Goal: Task Accomplishment & Management: Manage account settings

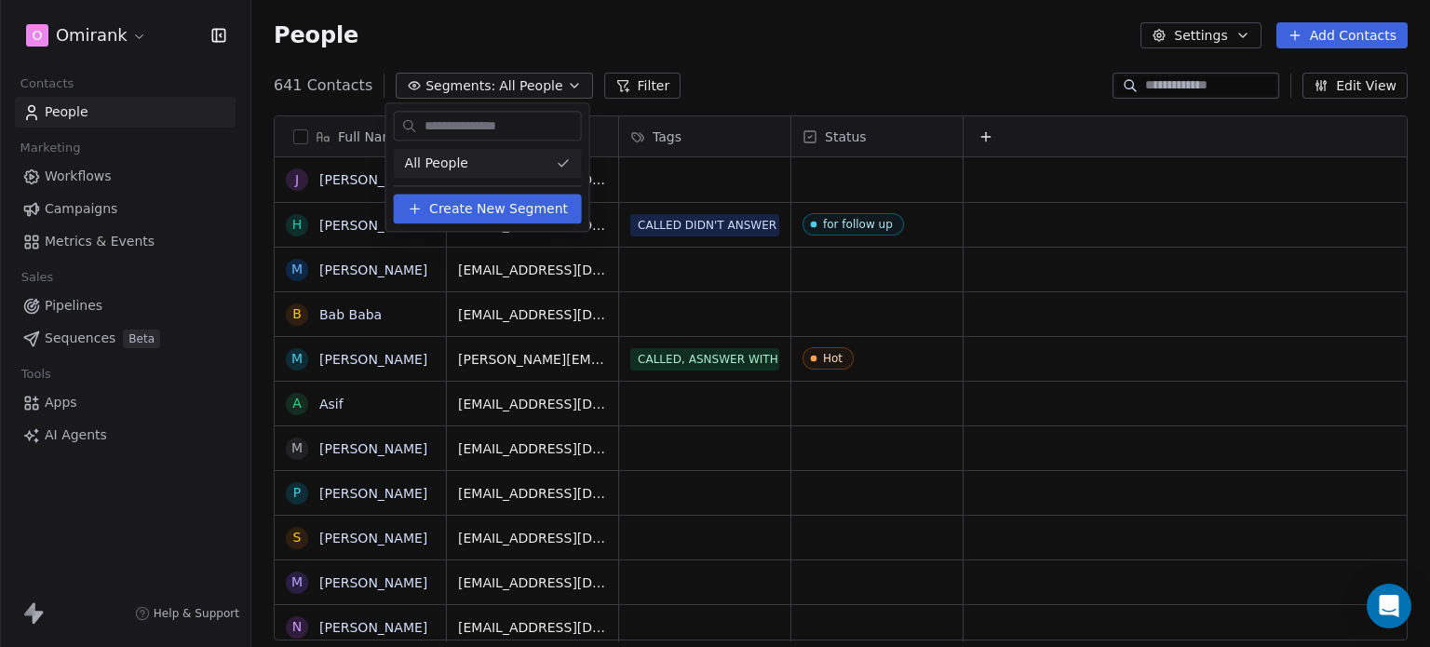
scroll to position [555, 1164]
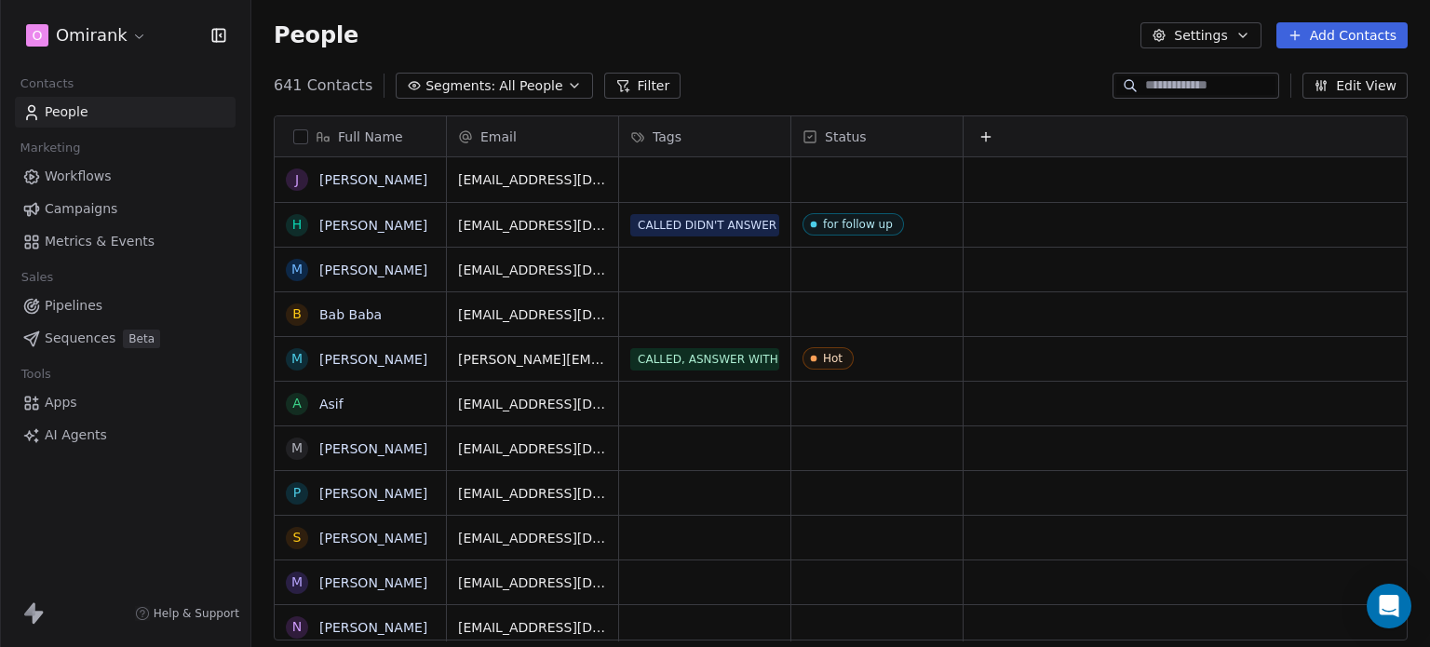
click at [1334, 34] on html "O Omirank Contacts People Marketing Workflows Campaigns Metrics & Events Sales …" at bounding box center [715, 323] width 1430 height 647
click at [1334, 34] on button "Add Contacts" at bounding box center [1342, 35] width 131 height 26
click at [1324, 74] on span "Create new contact" at bounding box center [1352, 76] width 128 height 20
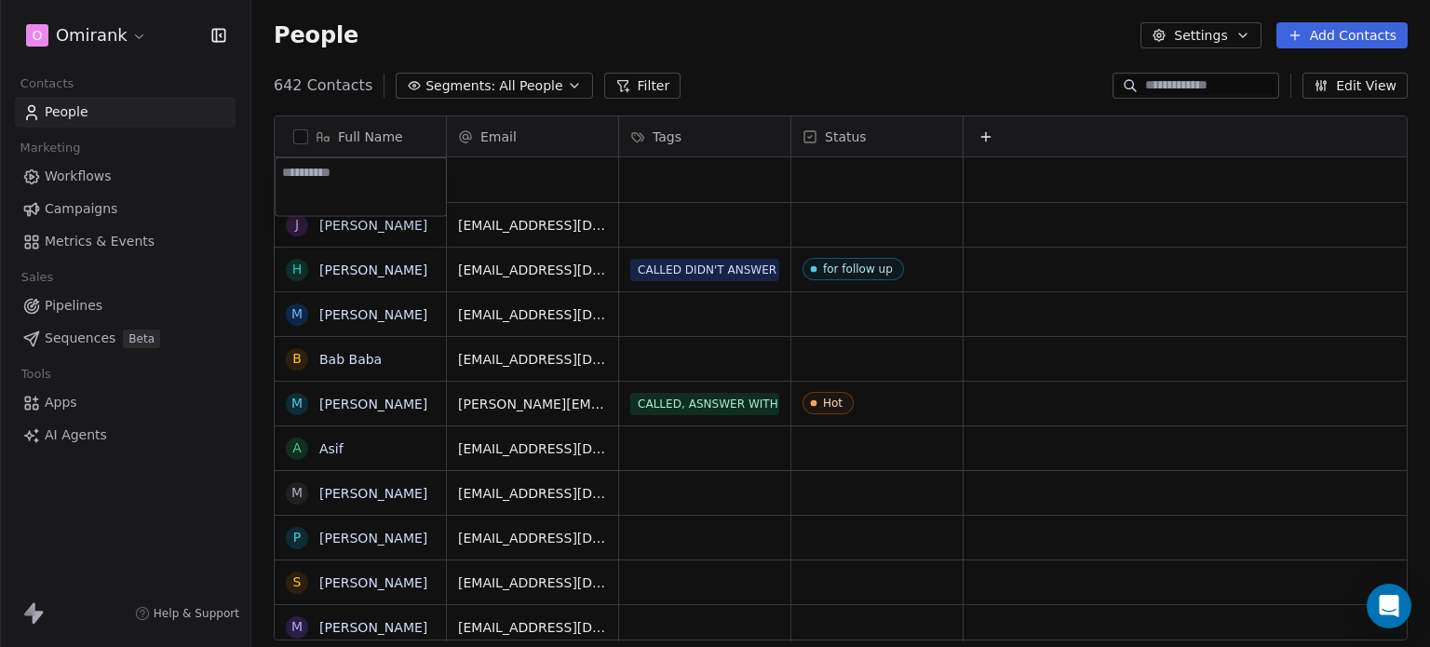
type textarea "**********"
click at [1342, 97] on button "Edit View" at bounding box center [1355, 86] width 105 height 26
click at [1054, 46] on div "People Settings Add Contacts" at bounding box center [841, 35] width 1134 height 26
click at [54, 308] on span "Pipelines" at bounding box center [74, 306] width 58 height 20
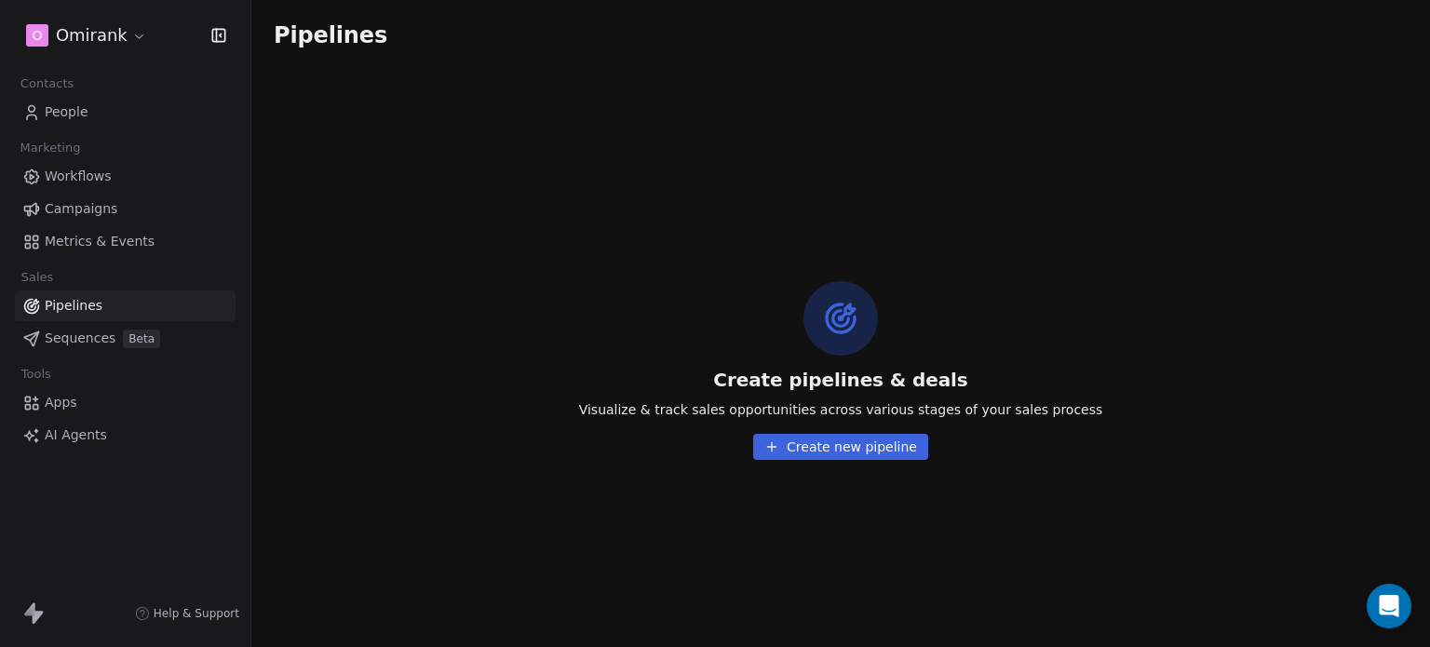
click at [70, 114] on span "People" at bounding box center [67, 112] width 44 height 20
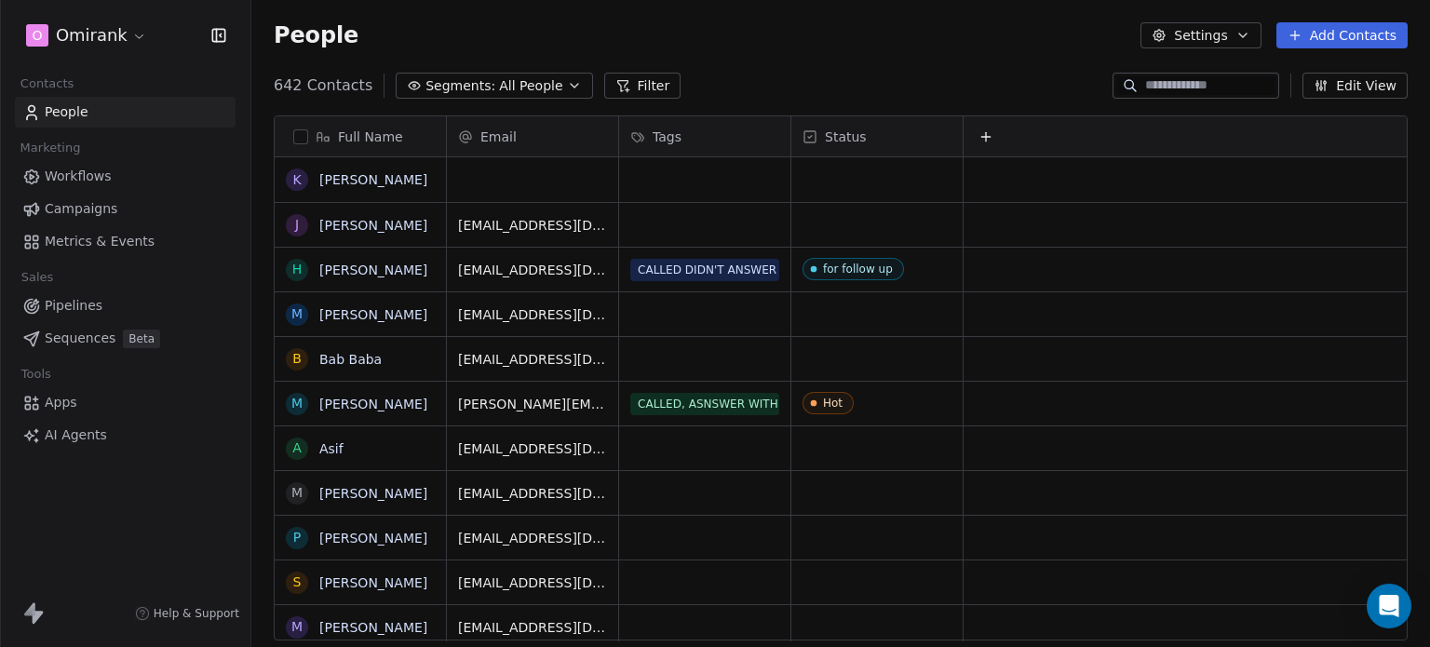
scroll to position [555, 1164]
click at [443, 88] on span "Segments:" at bounding box center [461, 86] width 70 height 20
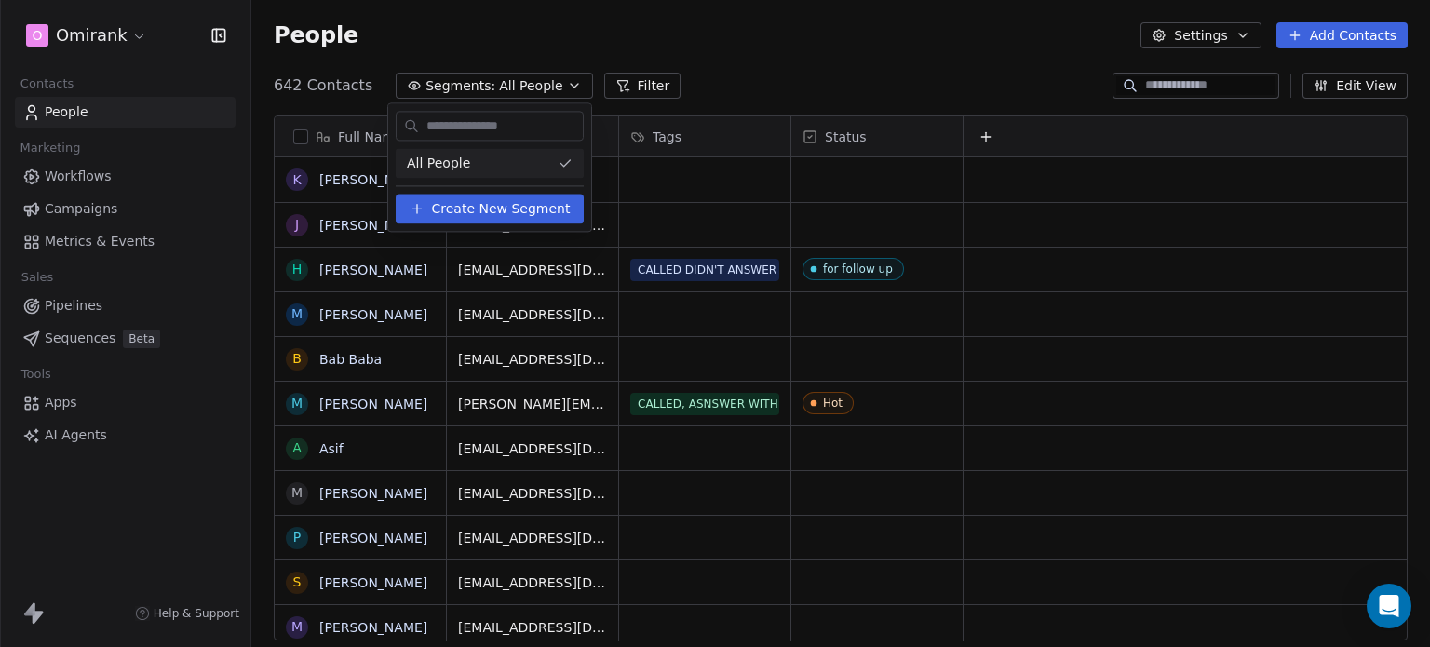
click at [631, 84] on html "O Omirank Contacts People Marketing Workflows Campaigns Metrics & Events Sales …" at bounding box center [715, 323] width 1430 height 647
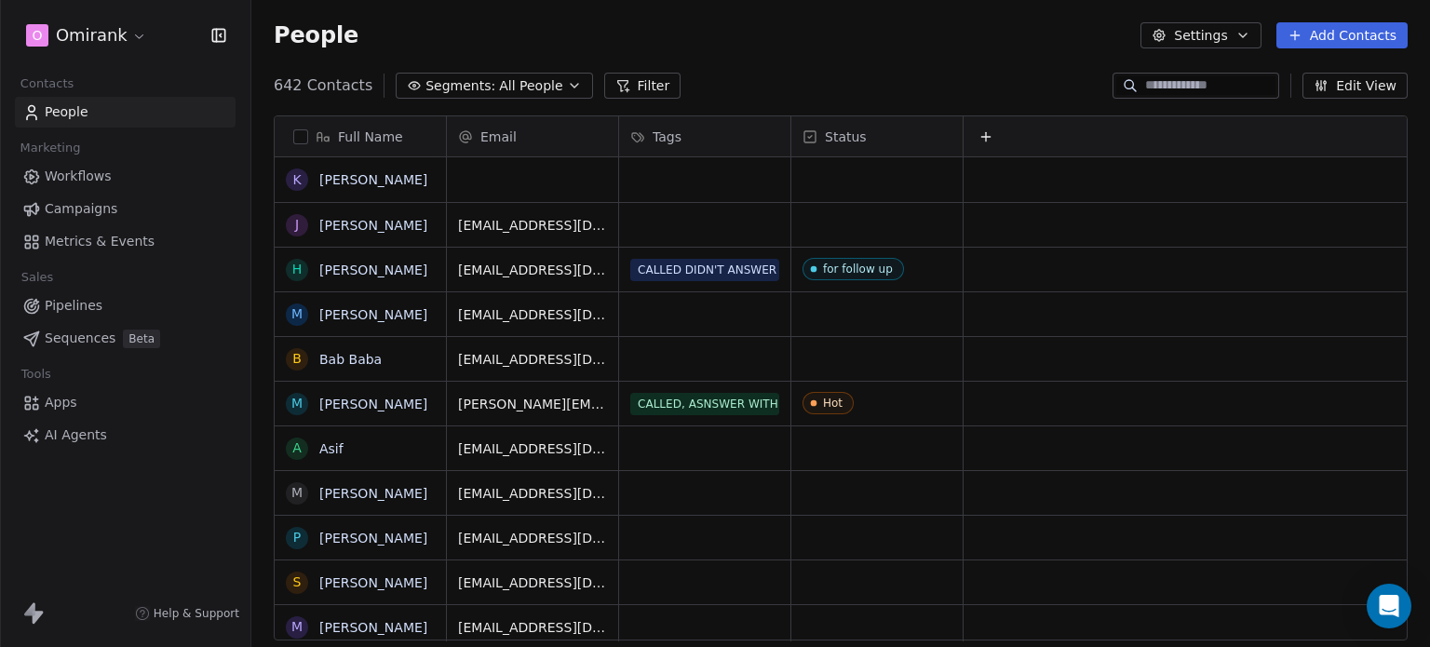
click at [631, 84] on button "Filter" at bounding box center [642, 86] width 77 height 26
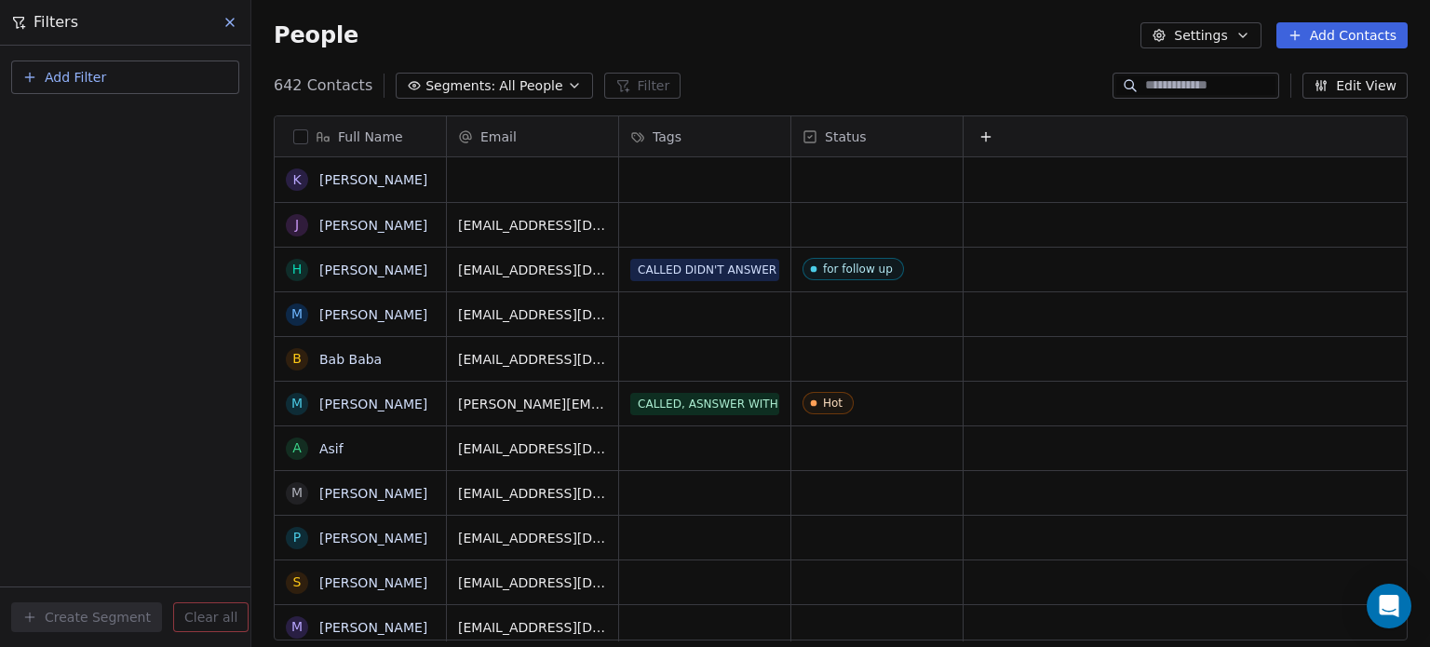
click at [241, 25] on button at bounding box center [231, 22] width 28 height 26
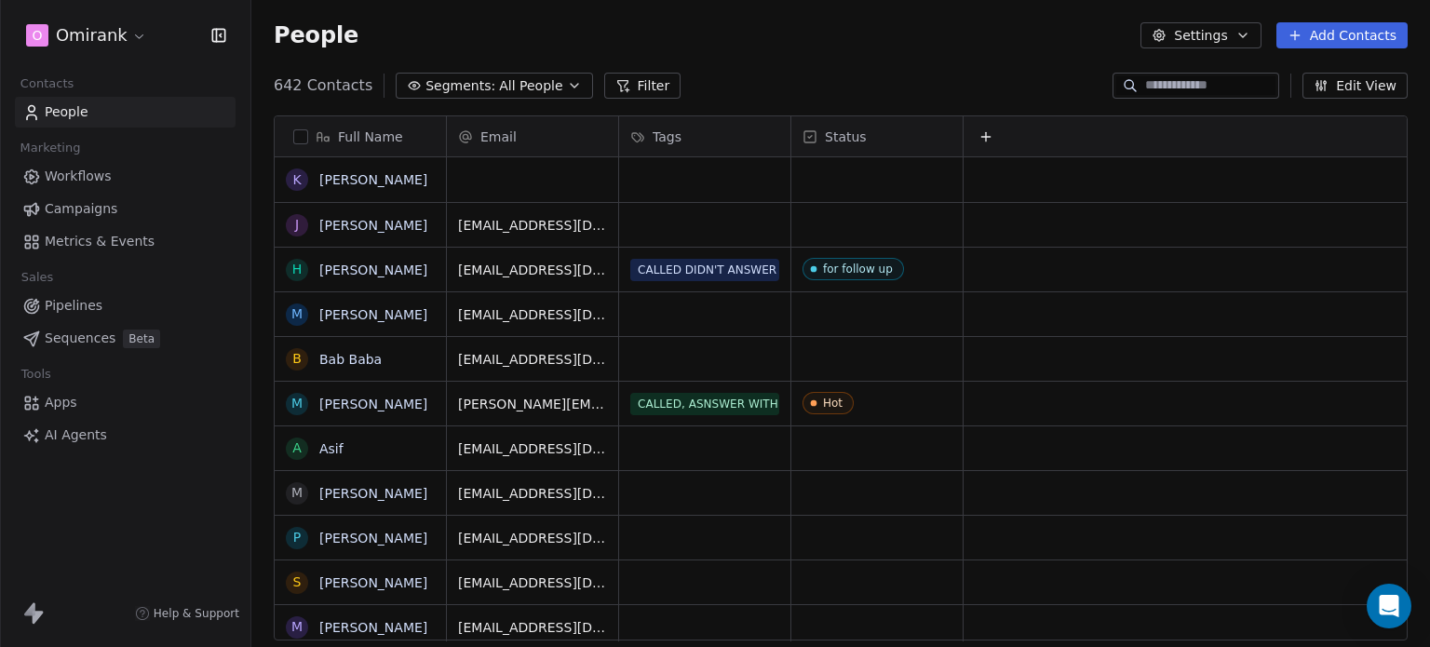
click at [1177, 36] on button "Settings" at bounding box center [1201, 35] width 120 height 26
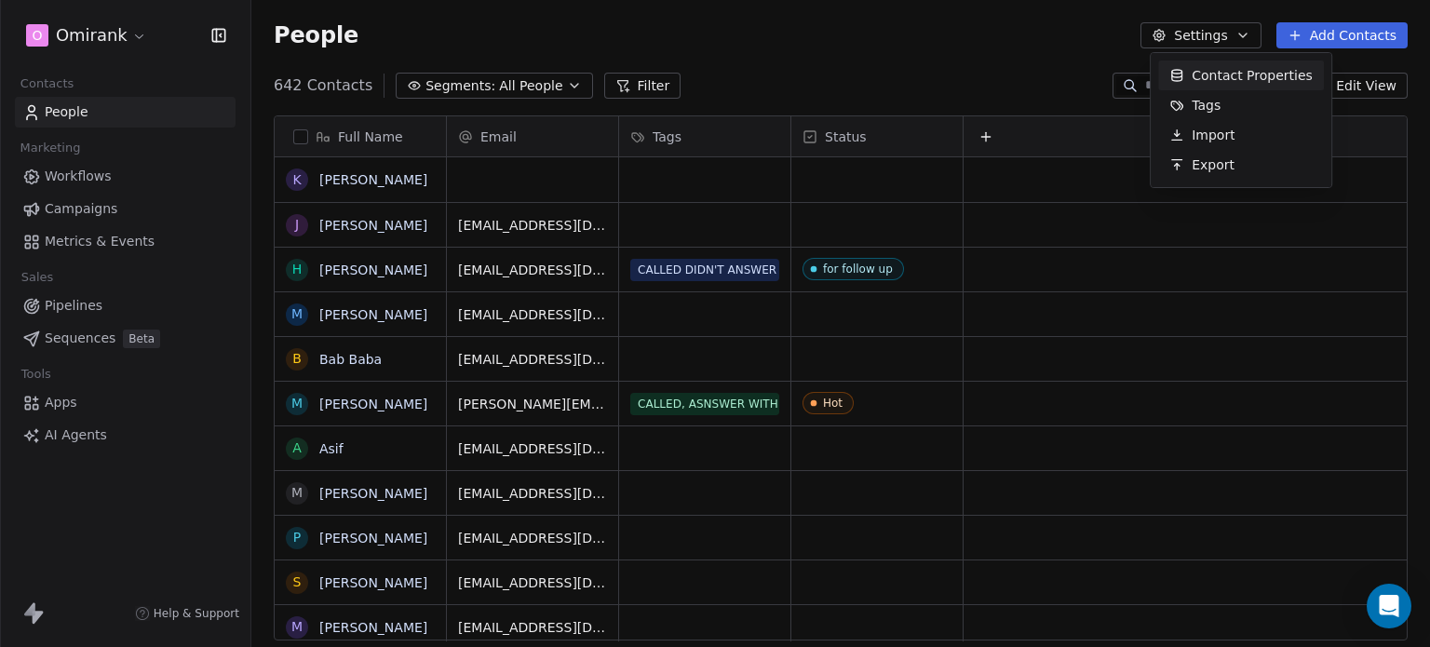
click at [902, 84] on html "O Omirank Contacts People Marketing Workflows Campaigns Metrics & Events Sales …" at bounding box center [715, 323] width 1430 height 647
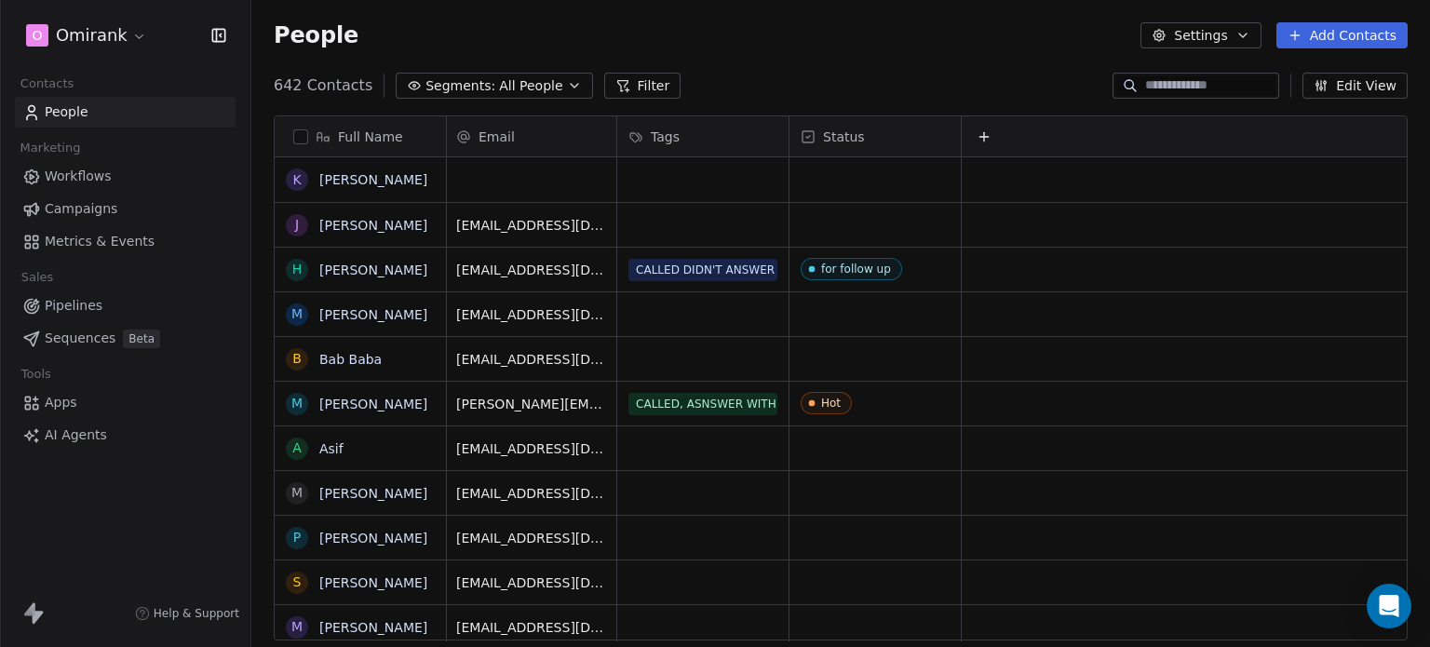
scroll to position [0, 0]
click at [1219, 29] on button "Settings" at bounding box center [1201, 35] width 120 height 26
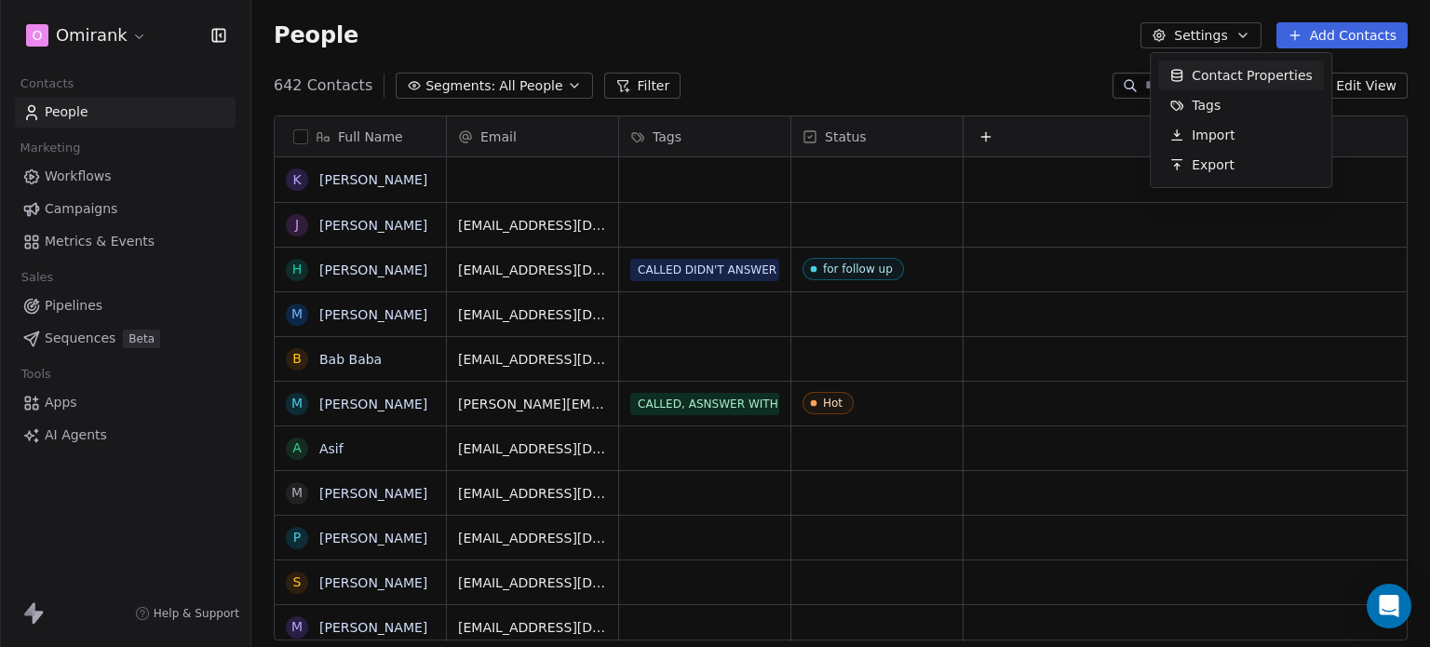
click at [1022, 57] on html "O Omirank Contacts People Marketing Workflows Campaigns Metrics & Events Sales …" at bounding box center [715, 323] width 1430 height 647
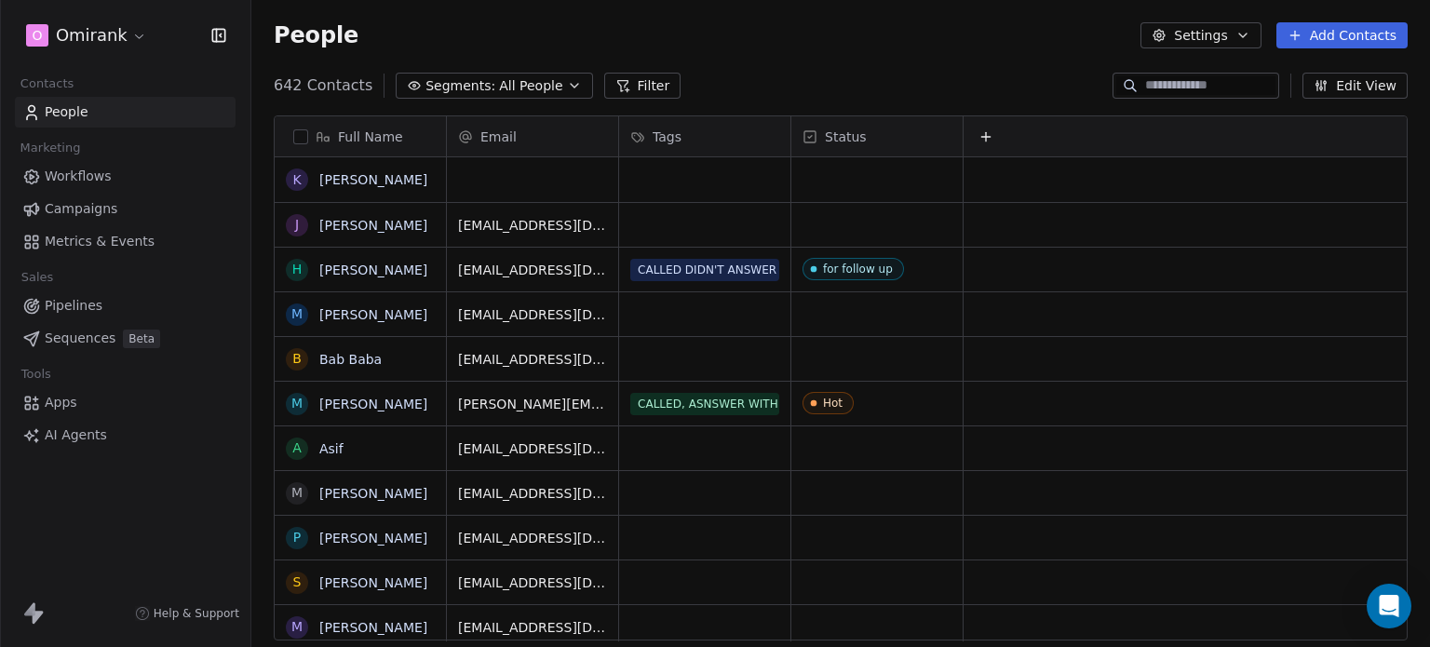
click at [1367, 89] on button "Edit View" at bounding box center [1355, 86] width 105 height 26
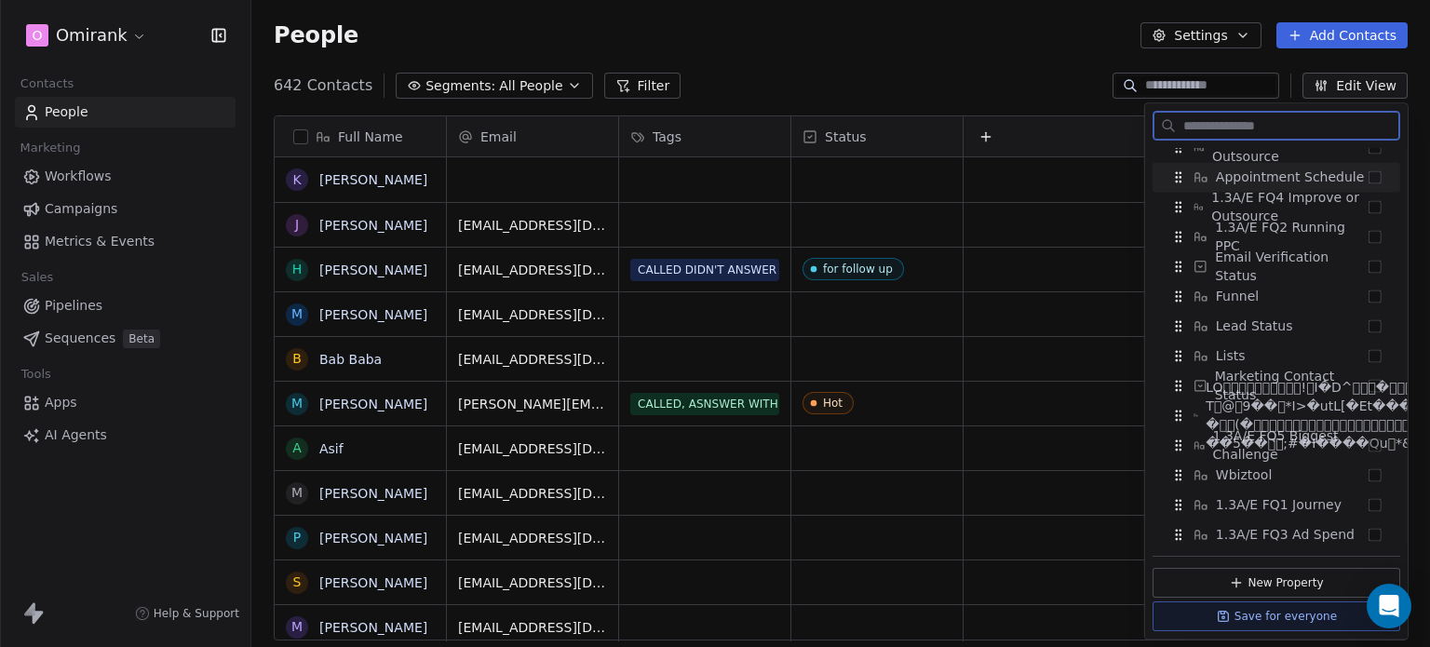
scroll to position [1510, 0]
click at [1370, 293] on div "Funnel" at bounding box center [1276, 293] width 233 height 30
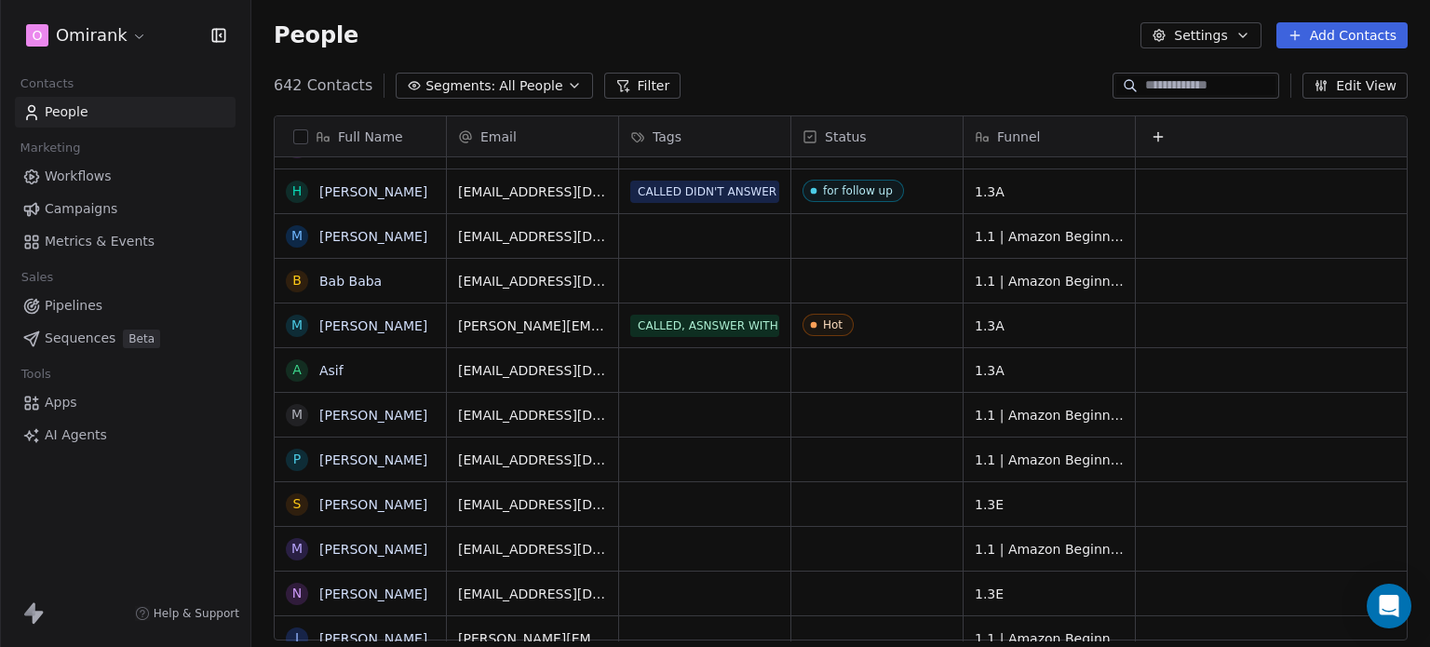
scroll to position [0, 0]
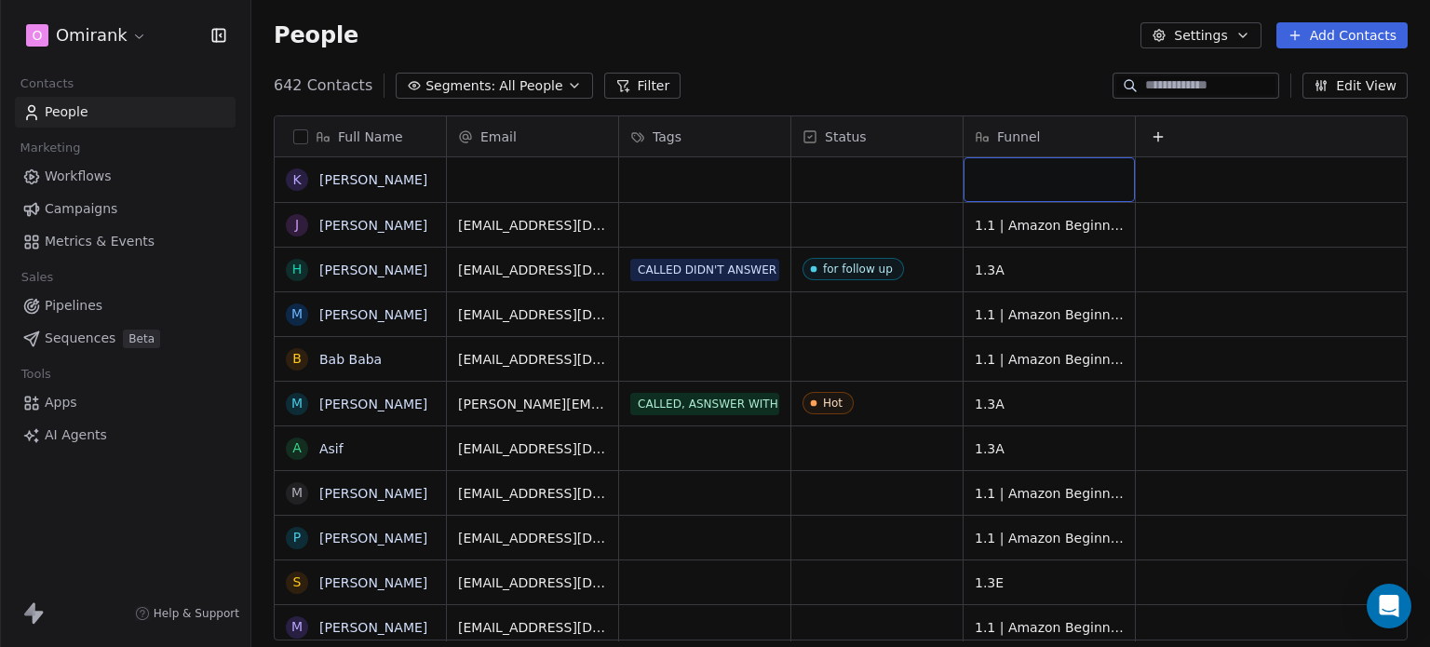
click at [1013, 170] on div "grid" at bounding box center [1049, 179] width 171 height 45
click at [934, 165] on html "O Omirank Contacts People Marketing Workflows Campaigns Metrics & Events Sales …" at bounding box center [715, 323] width 1430 height 647
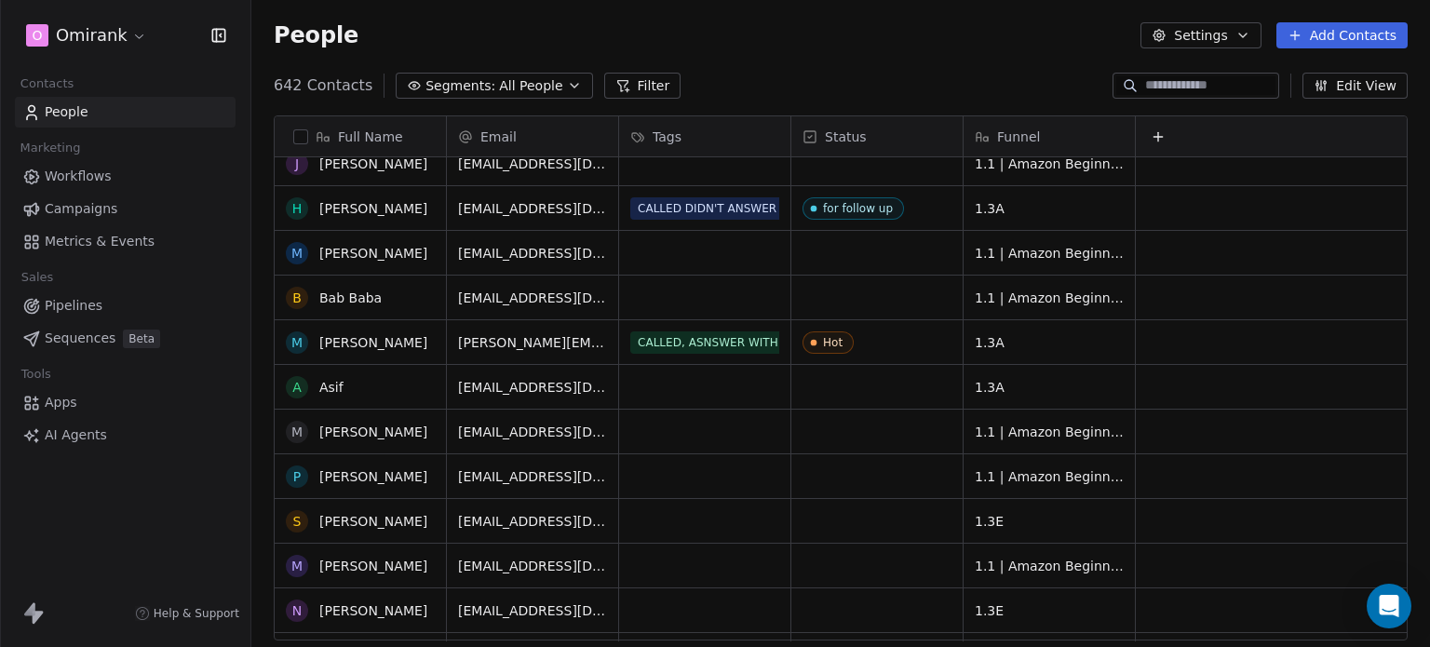
scroll to position [66, 0]
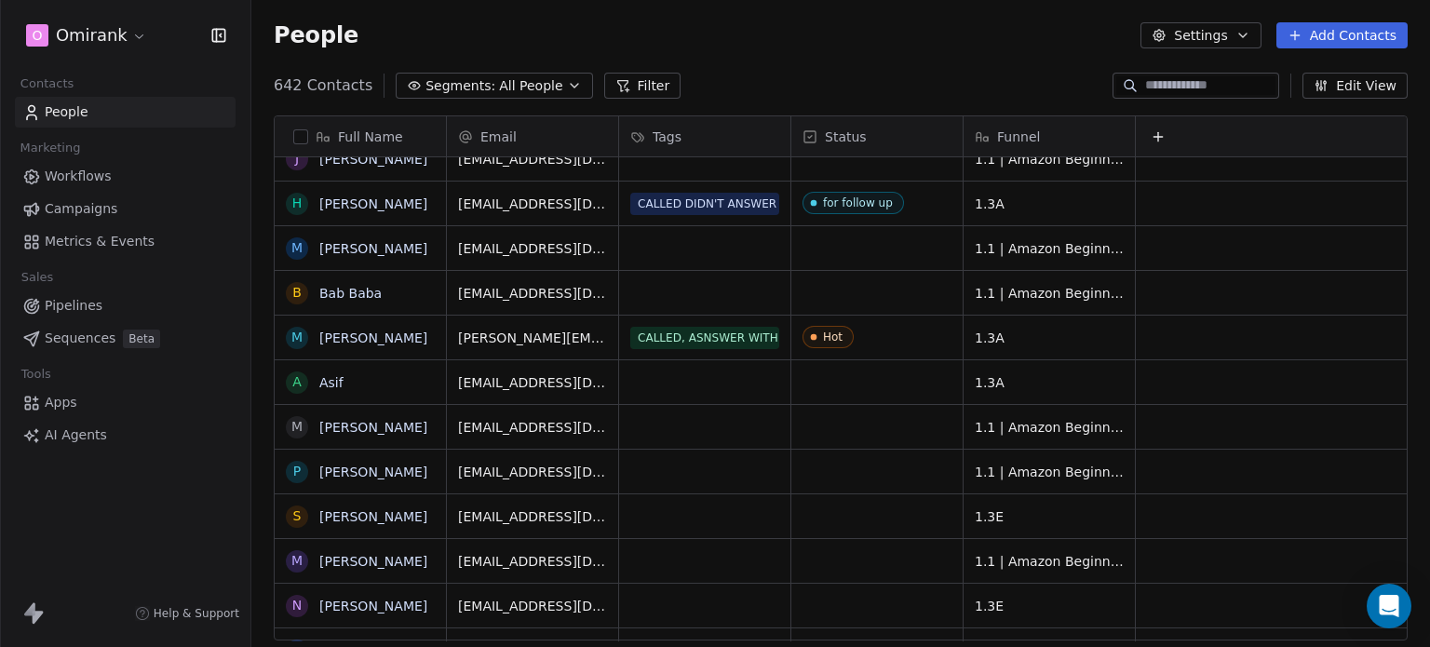
click at [356, 35] on div "People Settings Add Contacts" at bounding box center [841, 35] width 1134 height 26
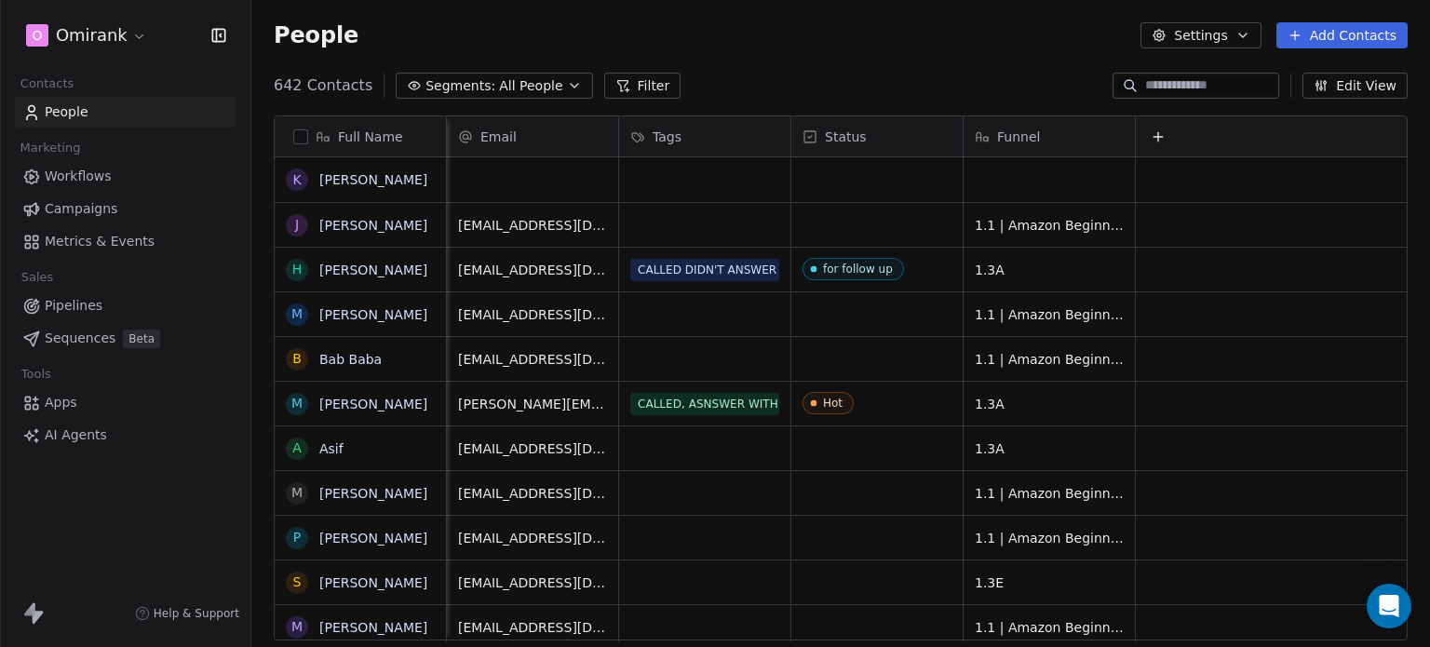
scroll to position [0, 15]
